Goal: Task Accomplishment & Management: Use online tool/utility

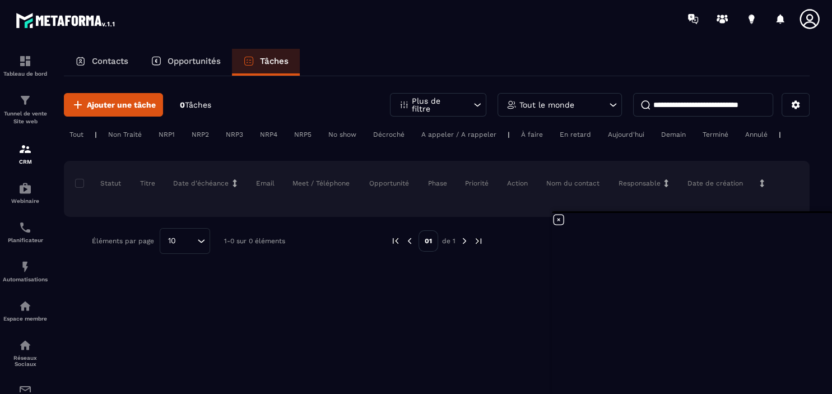
click at [119, 61] on p "Contacts" at bounding box center [110, 61] width 36 height 10
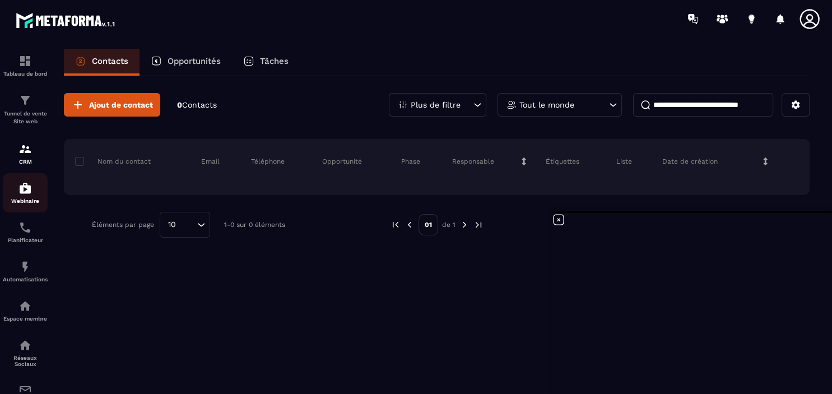
click at [26, 208] on link "Webinaire" at bounding box center [25, 192] width 45 height 39
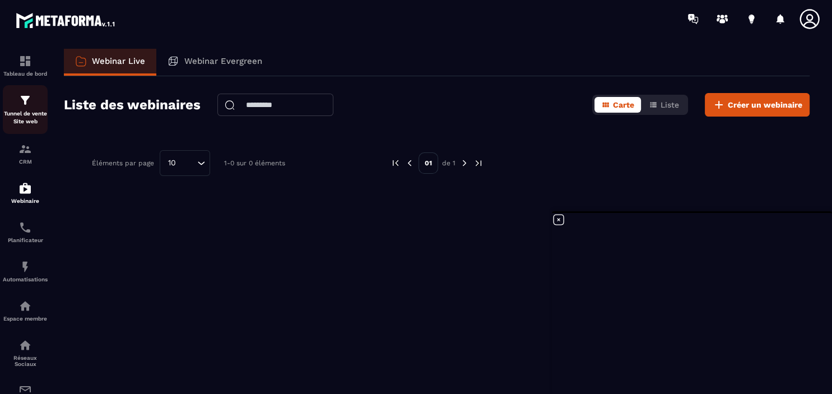
click at [26, 112] on p "Tunnel de vente Site web" at bounding box center [25, 118] width 45 height 16
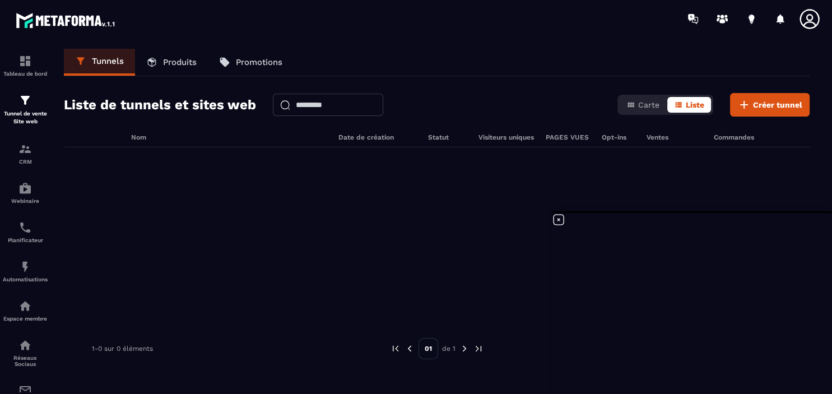
click at [171, 61] on p "Produits" at bounding box center [180, 62] width 34 height 10
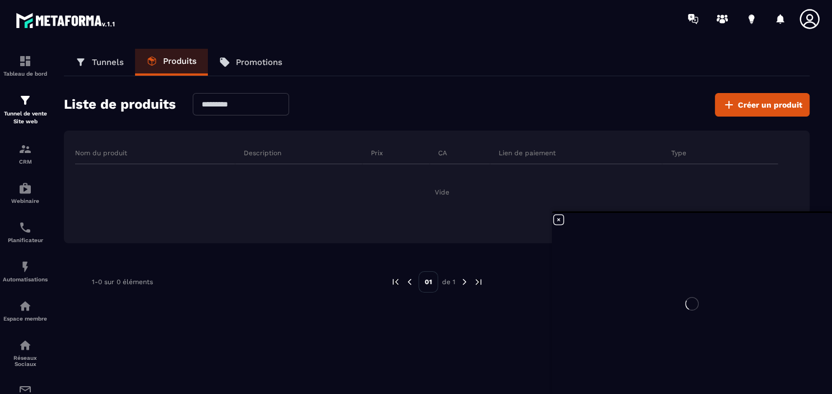
click at [268, 63] on p "Promotions" at bounding box center [259, 62] width 46 height 10
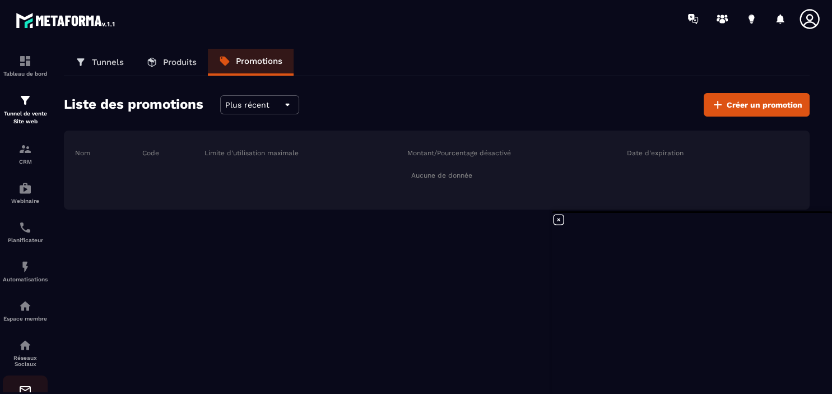
scroll to position [123, 0]
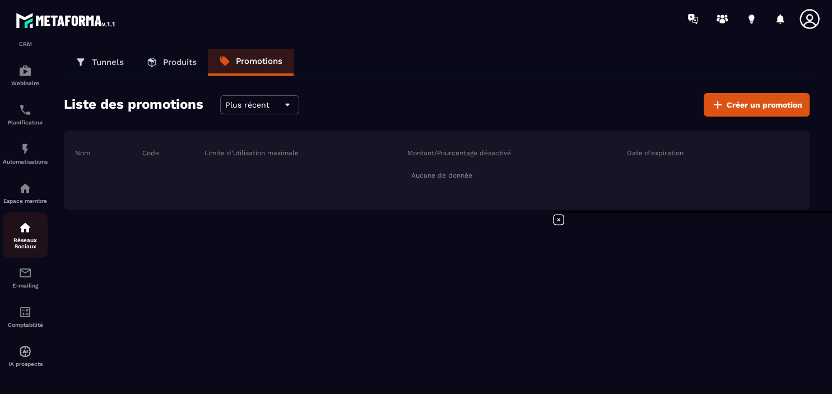
click at [23, 232] on div "Réseaux Sociaux" at bounding box center [25, 235] width 45 height 29
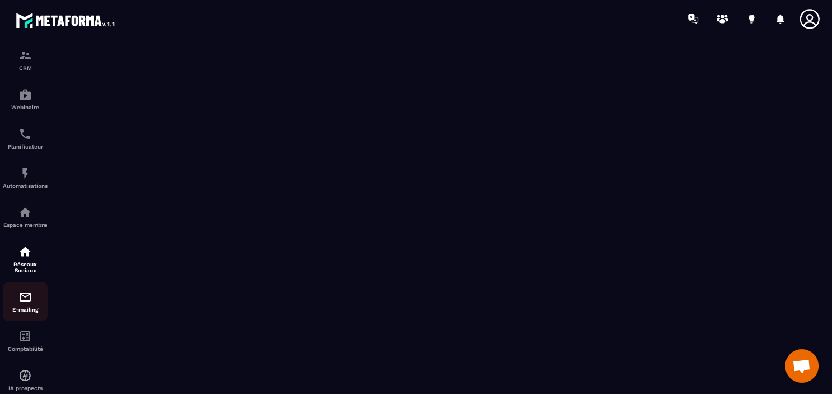
scroll to position [123, 0]
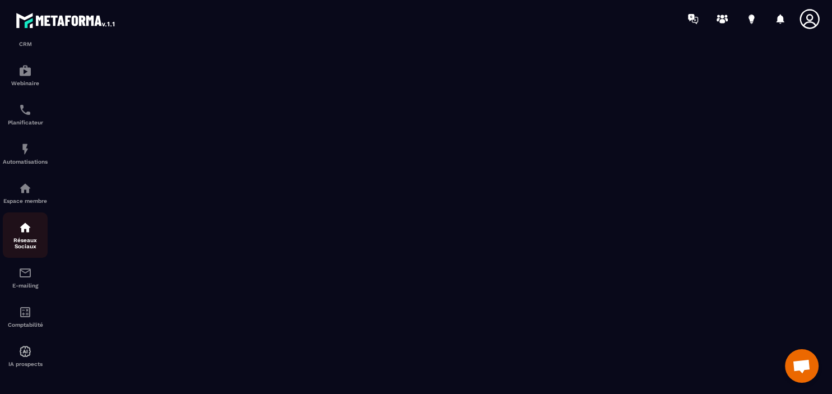
click at [24, 240] on p "Réseaux Sociaux" at bounding box center [25, 243] width 45 height 12
click at [31, 237] on p "Réseaux Sociaux" at bounding box center [25, 243] width 45 height 12
click at [30, 192] on div "Espace membre" at bounding box center [25, 193] width 45 height 22
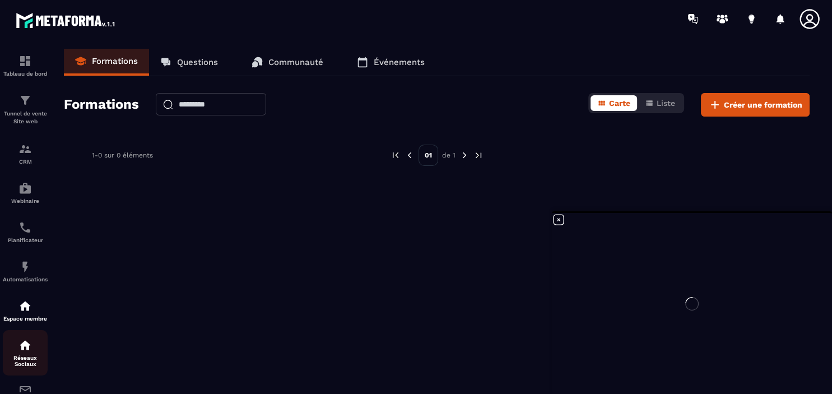
click at [25, 347] on img at bounding box center [24, 344] width 13 height 13
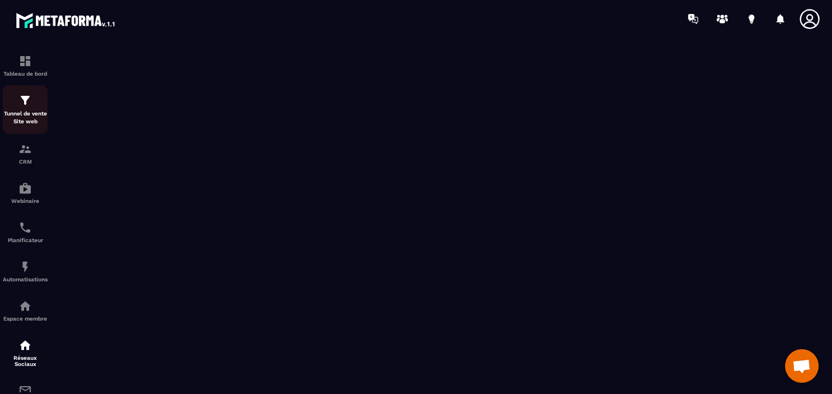
click at [28, 109] on div "Tunnel de vente Site web" at bounding box center [25, 110] width 45 height 32
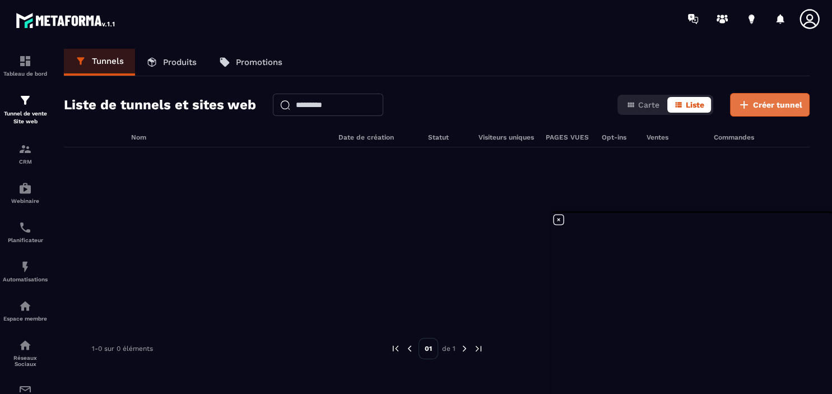
click at [762, 105] on span "Créer tunnel" at bounding box center [777, 104] width 49 height 11
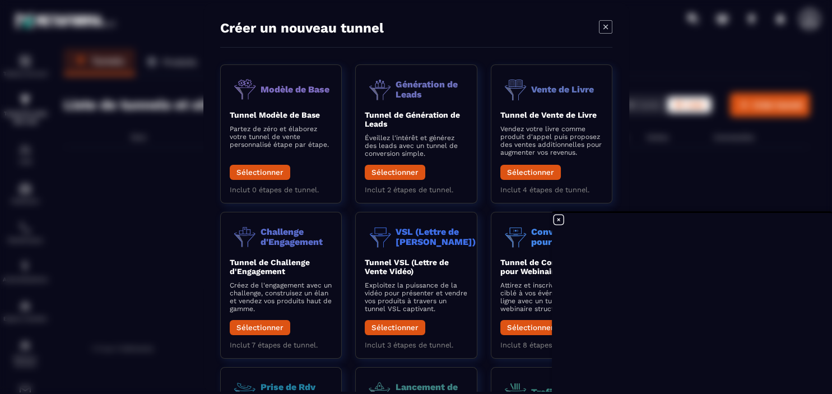
click at [672, 184] on div "Modal window" at bounding box center [416, 197] width 832 height 394
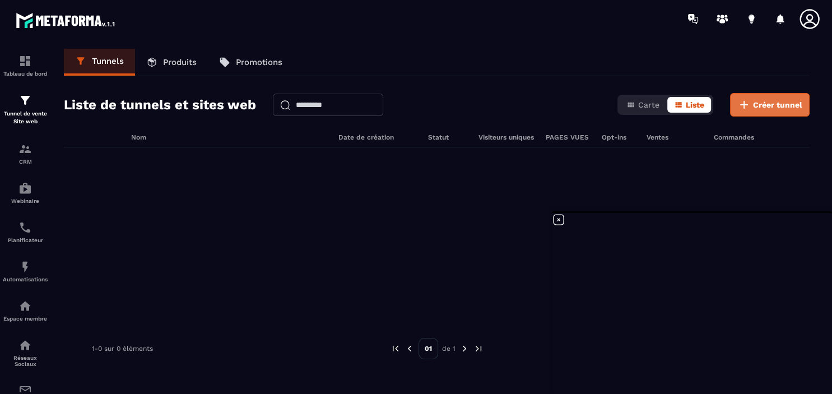
click at [780, 102] on span "Créer tunnel" at bounding box center [777, 104] width 49 height 11
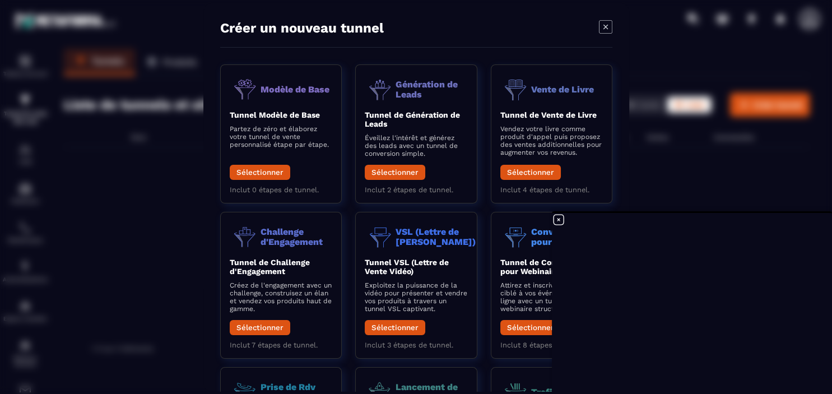
scroll to position [157, 0]
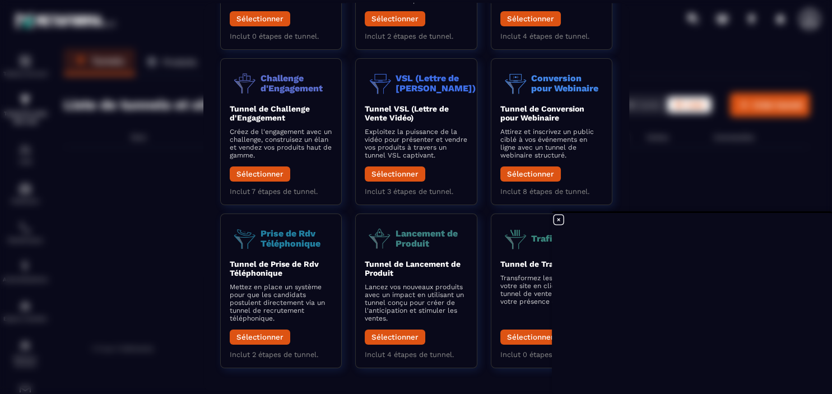
click at [561, 220] on icon at bounding box center [558, 219] width 13 height 13
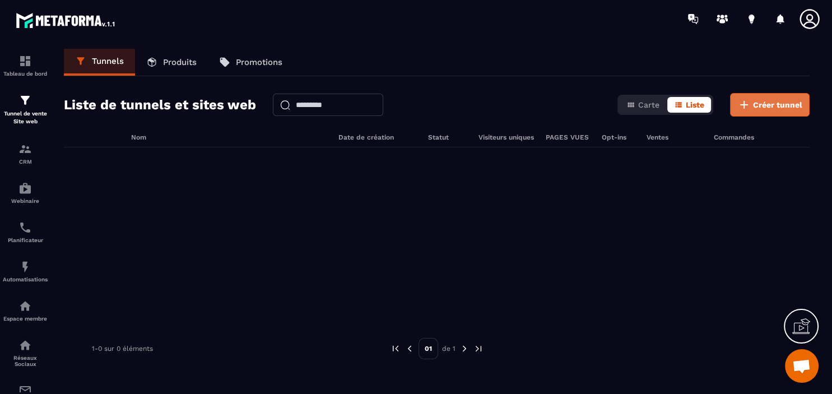
click at [779, 95] on button "Créer tunnel" at bounding box center [770, 105] width 80 height 24
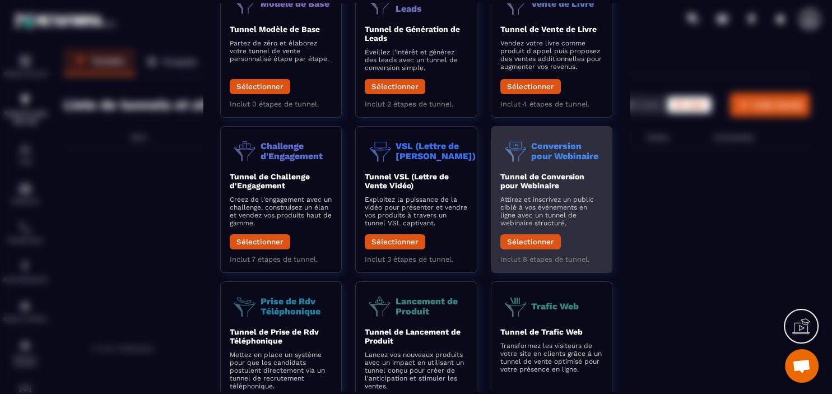
scroll to position [129, 0]
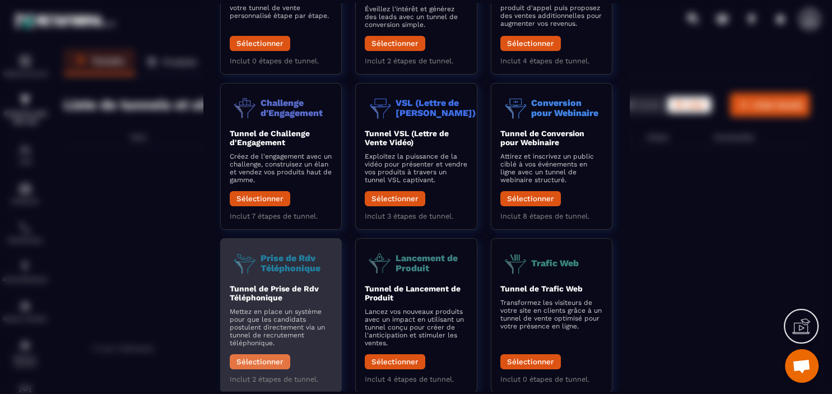
click at [264, 363] on button "Sélectionner" at bounding box center [260, 360] width 61 height 15
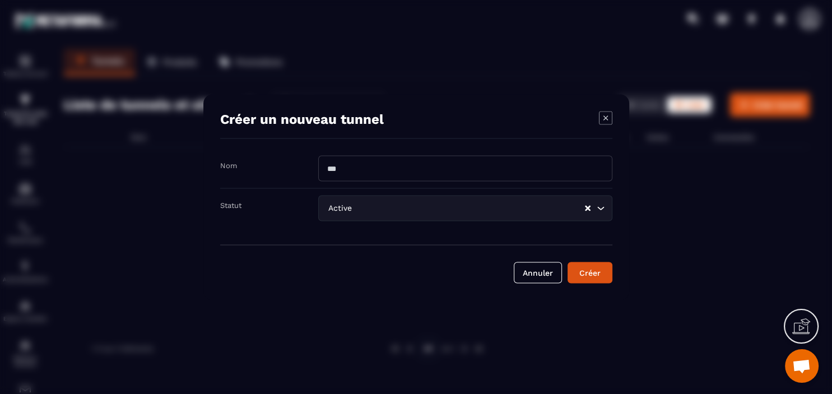
click at [373, 171] on input "Modal window" at bounding box center [465, 168] width 294 height 26
type input "********"
click at [593, 275] on div "Créer" at bounding box center [590, 272] width 30 height 11
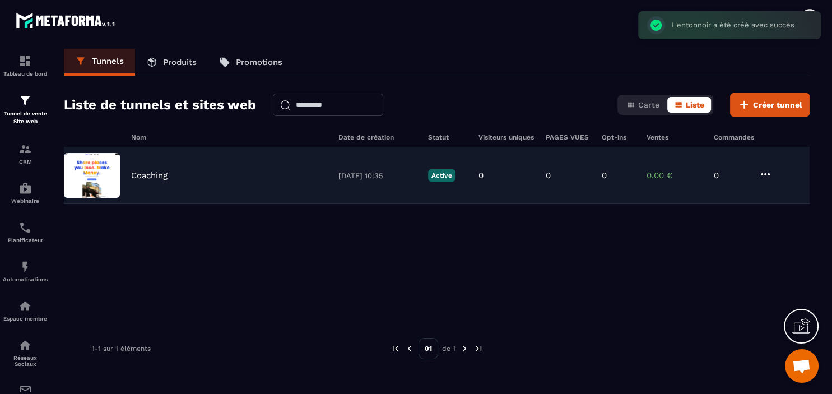
click at [161, 174] on p "Coaching" at bounding box center [149, 175] width 36 height 10
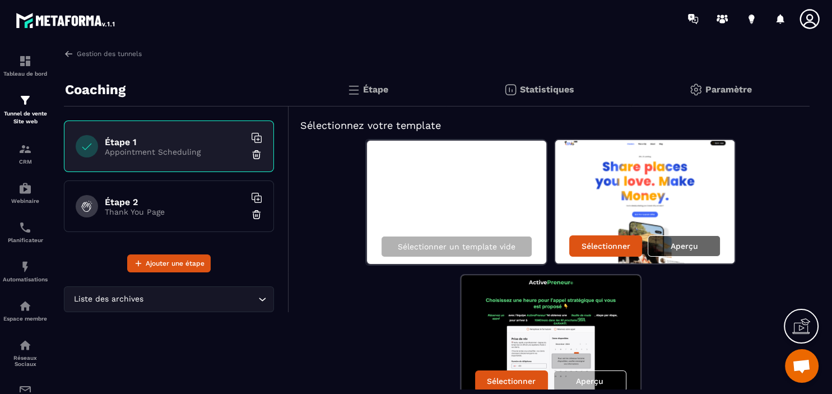
click at [682, 239] on div "Aperçu" at bounding box center [684, 245] width 73 height 21
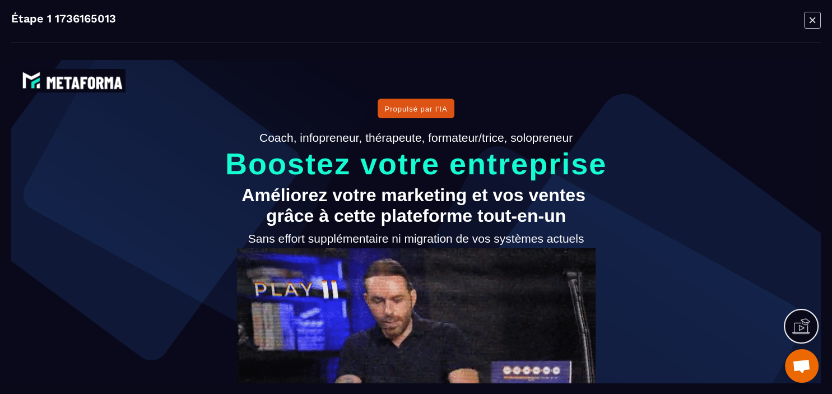
click at [816, 20] on icon "Modal window" at bounding box center [812, 19] width 17 height 17
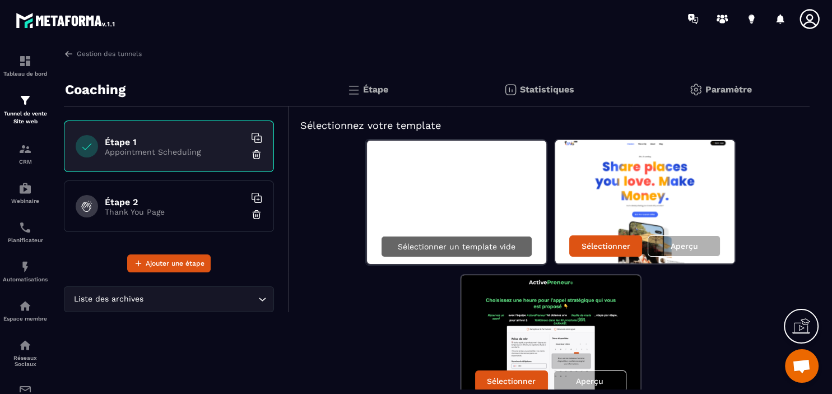
click at [470, 252] on div "Sélectionner un template vide" at bounding box center [456, 246] width 151 height 21
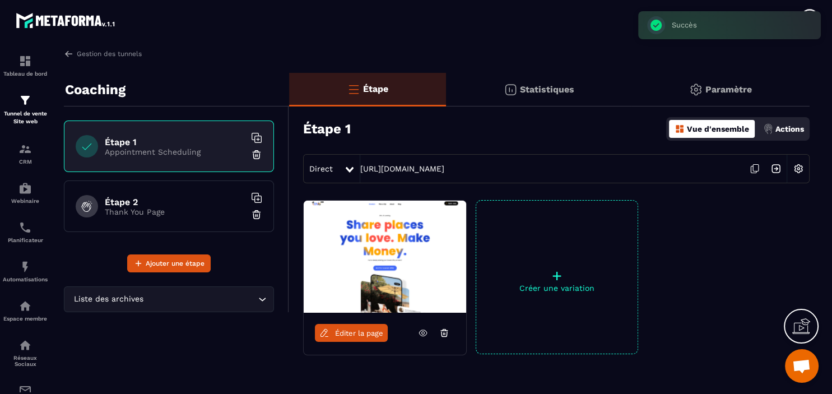
click at [362, 337] on link "Éditer la page" at bounding box center [351, 333] width 73 height 18
